Goal: Task Accomplishment & Management: Use online tool/utility

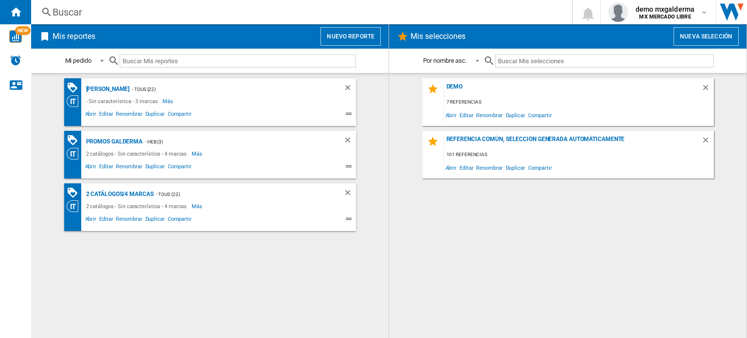
click at [346, 36] on button "Nuevo reporte" at bounding box center [350, 36] width 60 height 18
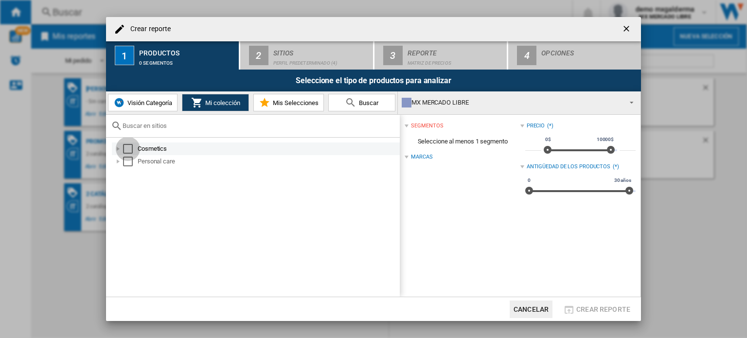
click at [126, 151] on div "Select" at bounding box center [128, 149] width 10 height 10
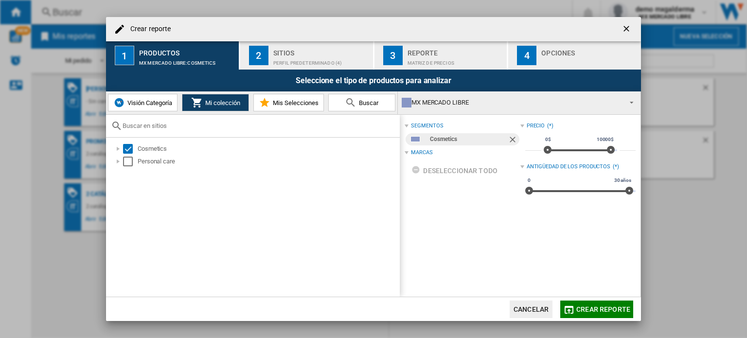
click at [256, 52] on div "2" at bounding box center [258, 55] width 19 height 19
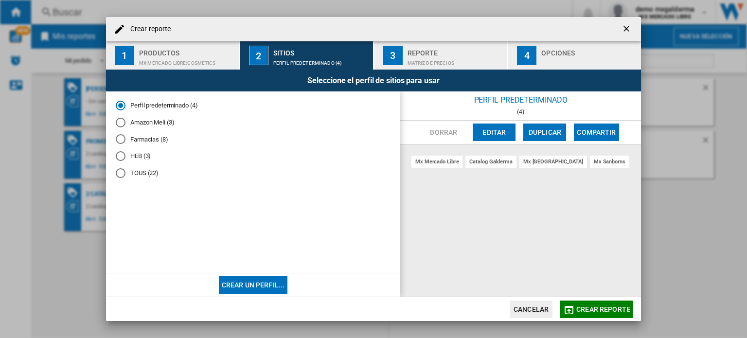
click at [151, 174] on md-radio-button "TOUS (22)" at bounding box center [253, 172] width 275 height 9
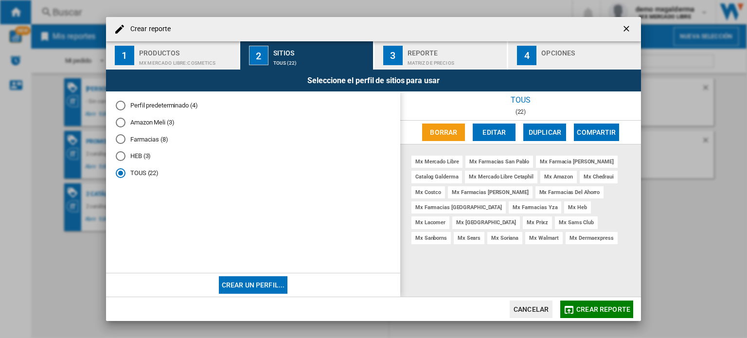
click at [260, 283] on button "Crear un perfil..." at bounding box center [253, 285] width 69 height 18
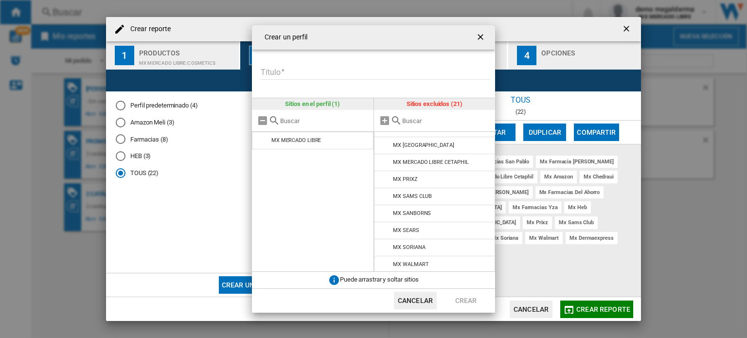
scroll to position [218, 0]
click at [429, 303] on button "Cancelar" at bounding box center [415, 301] width 43 height 18
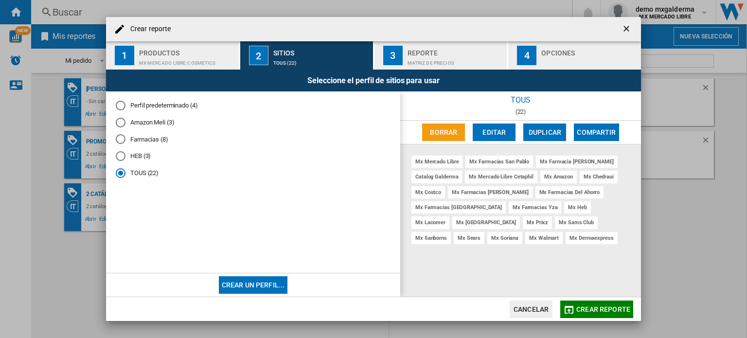
click at [517, 308] on button "Cancelar" at bounding box center [531, 310] width 43 height 18
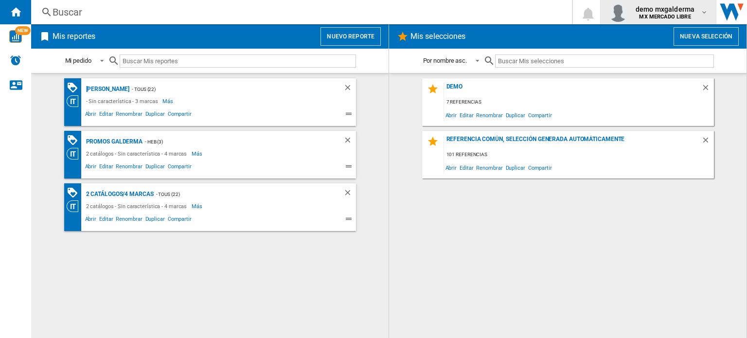
click at [655, 11] on span "demo mxgalderma" at bounding box center [665, 9] width 59 height 10
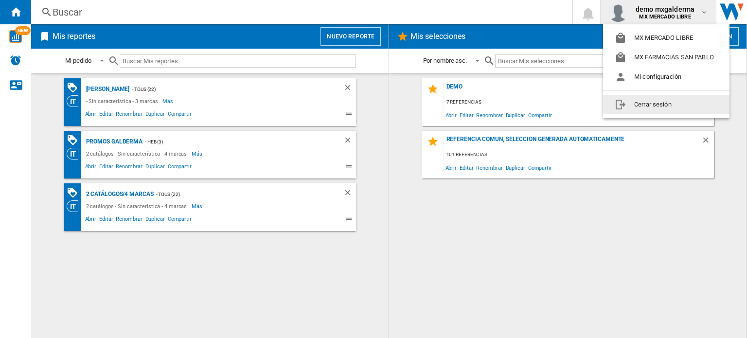
click at [650, 105] on button "Cerrar sesión" at bounding box center [666, 104] width 126 height 19
